Goal: Transaction & Acquisition: Purchase product/service

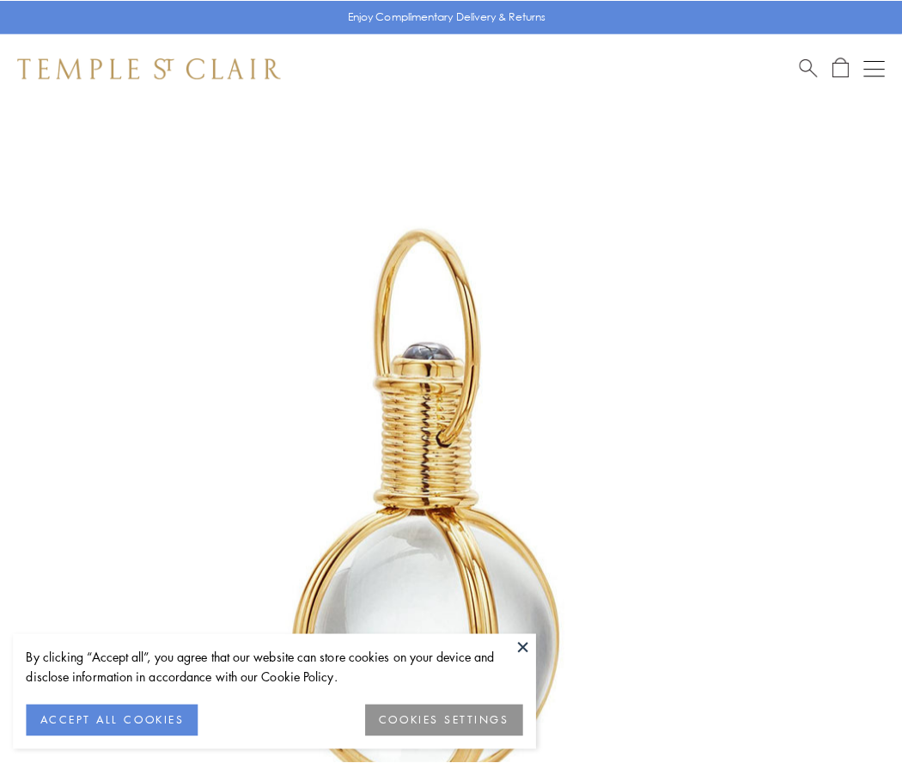
scroll to position [448, 0]
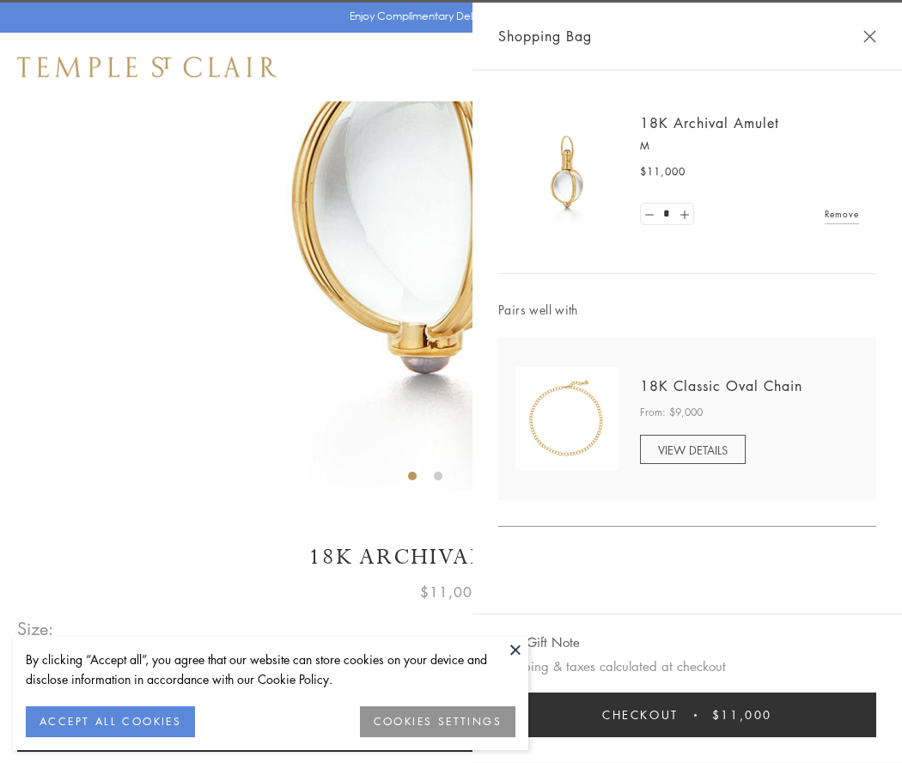
click at [687, 715] on button "Checkout $11,000" at bounding box center [687, 714] width 378 height 45
